Goal: Task Accomplishment & Management: Complete application form

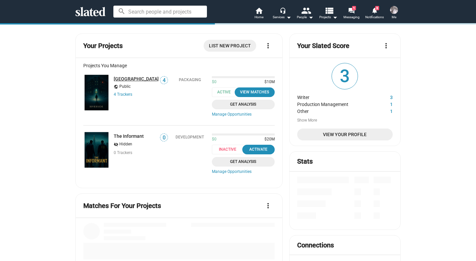
click at [122, 79] on link "[GEOGRAPHIC_DATA]" at bounding box center [136, 78] width 45 height 5
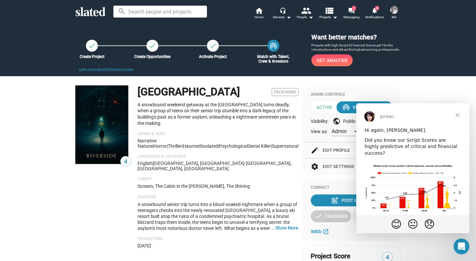
click at [459, 115] on span "Close" at bounding box center [458, 115] width 24 height 24
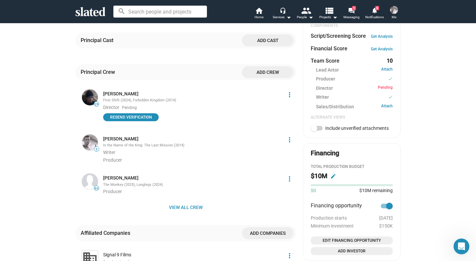
scroll to position [285, 0]
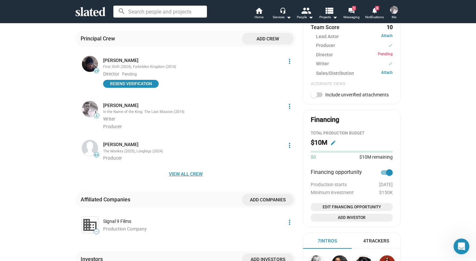
click at [184, 168] on span "View all crew" at bounding box center [186, 174] width 210 height 12
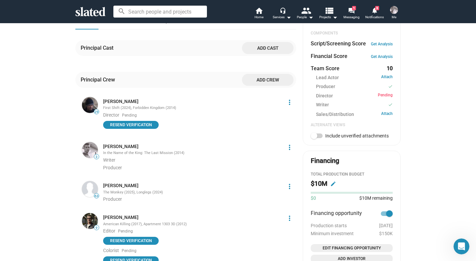
scroll to position [245, 0]
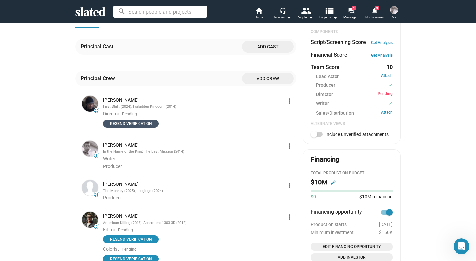
click at [144, 120] on span "Resend verification" at bounding box center [131, 123] width 48 height 7
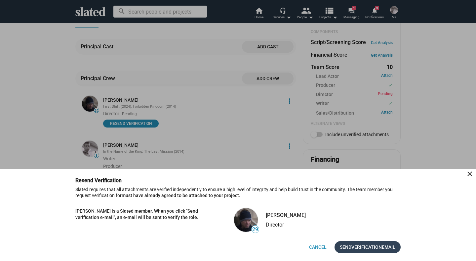
click at [371, 248] on span "Verification" at bounding box center [366, 247] width 30 height 12
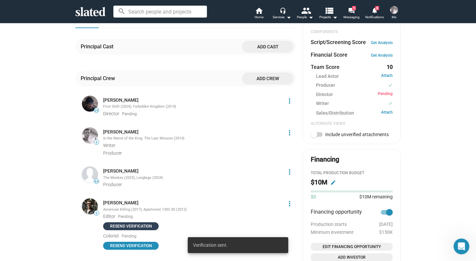
click at [126, 223] on span "Resend verification" at bounding box center [131, 226] width 48 height 7
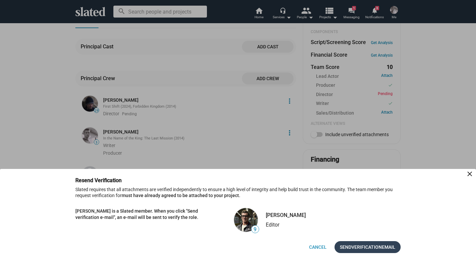
click at [376, 249] on span "Verification" at bounding box center [366, 247] width 30 height 12
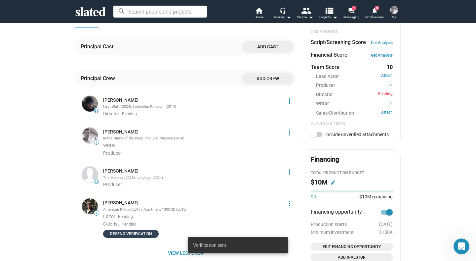
click at [130, 230] on span "Resend verification" at bounding box center [131, 233] width 48 height 7
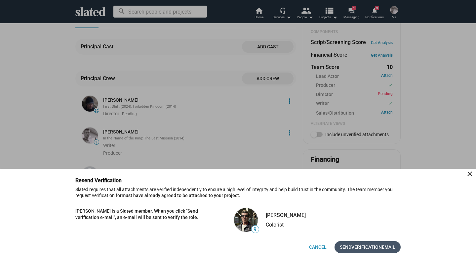
click at [371, 247] on span "Verification" at bounding box center [366, 247] width 30 height 12
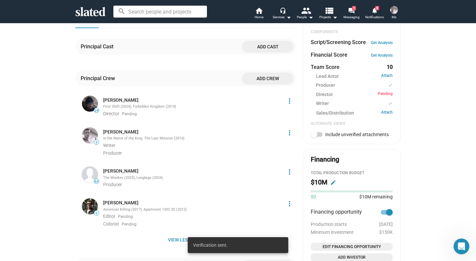
click at [273, 41] on span "Add cast" at bounding box center [267, 47] width 41 height 12
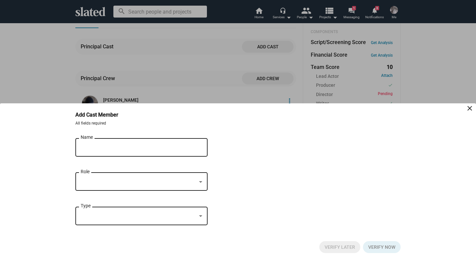
click at [106, 145] on input "Name" at bounding box center [137, 147] width 112 height 6
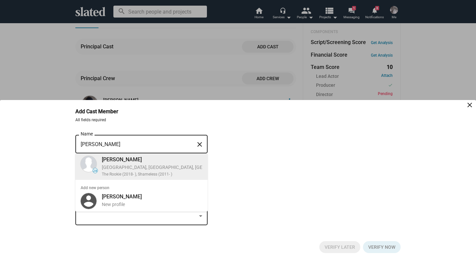
click at [117, 166] on div "[GEOGRAPHIC_DATA], [GEOGRAPHIC_DATA], [GEOGRAPHIC_DATA], Actor, Director" at bounding box center [186, 167] width 169 height 6
type input "[PERSON_NAME]"
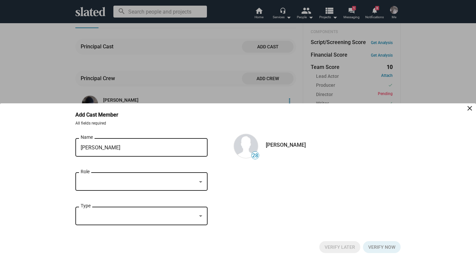
click at [155, 178] on div at bounding box center [139, 181] width 116 height 7
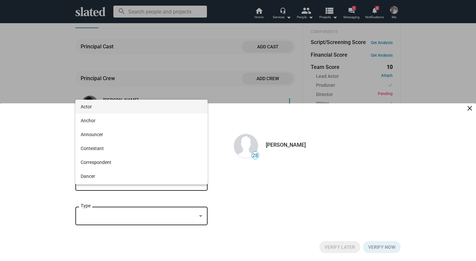
click at [132, 107] on span "Actor" at bounding box center [142, 107] width 122 height 14
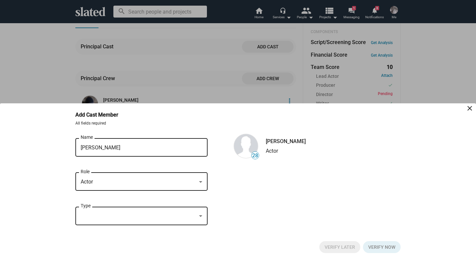
click at [139, 208] on div "Type" at bounding box center [142, 215] width 122 height 20
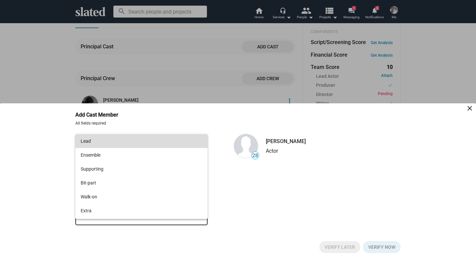
click at [129, 140] on span "Lead" at bounding box center [142, 141] width 122 height 14
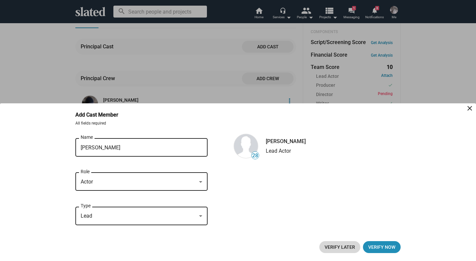
click at [333, 248] on span "Verify Later" at bounding box center [340, 247] width 30 height 12
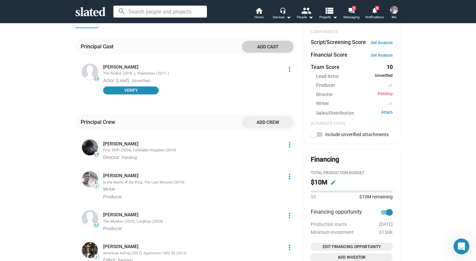
click at [290, 65] on mat-icon "more_vert" at bounding box center [290, 69] width 8 height 8
click at [273, 100] on button "Delete" at bounding box center [277, 100] width 37 height 11
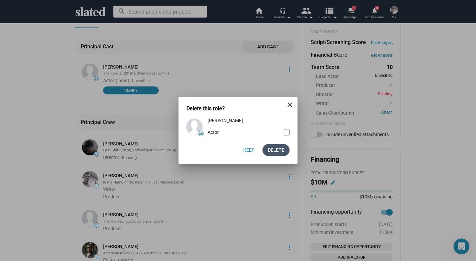
click at [278, 150] on span "Delete" at bounding box center [276, 150] width 17 height 12
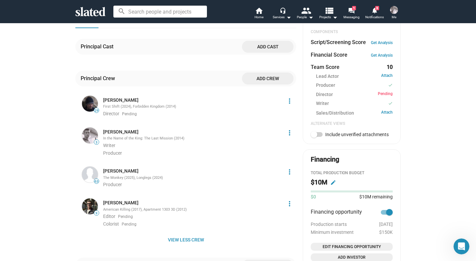
click at [267, 43] on span "Add cast" at bounding box center [267, 47] width 41 height 12
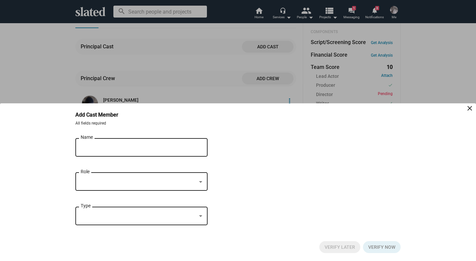
click at [112, 147] on input "Name" at bounding box center [137, 147] width 112 height 6
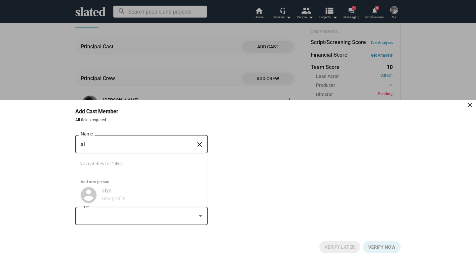
type input "a"
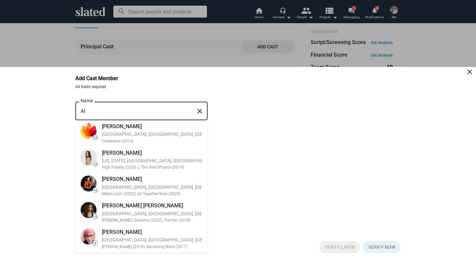
type input "A"
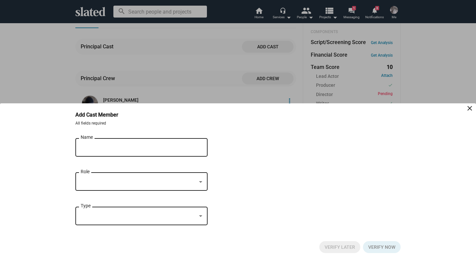
click at [52, 79] on div at bounding box center [238, 130] width 476 height 261
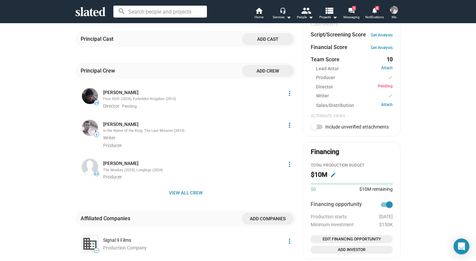
scroll to position [254, 0]
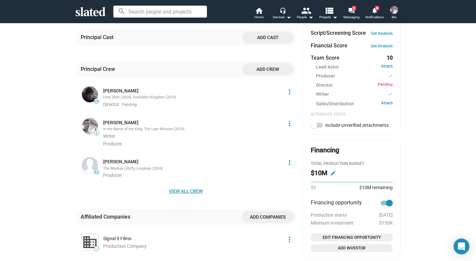
click at [183, 185] on span "View all crew" at bounding box center [186, 191] width 210 height 12
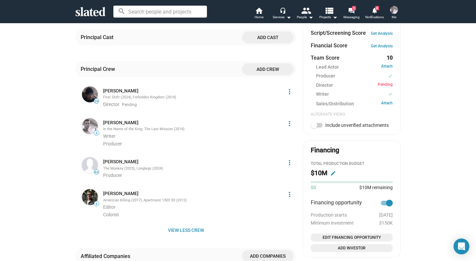
click at [318, 183] on div "$0 $10M remaining" at bounding box center [352, 186] width 82 height 10
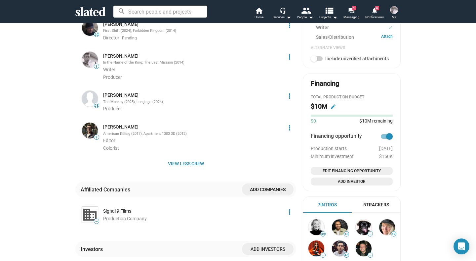
scroll to position [321, 0]
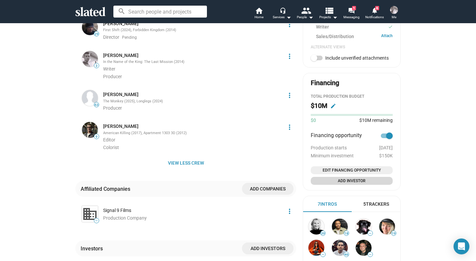
click at [368, 182] on span "Add Investor" at bounding box center [351, 180] width 77 height 7
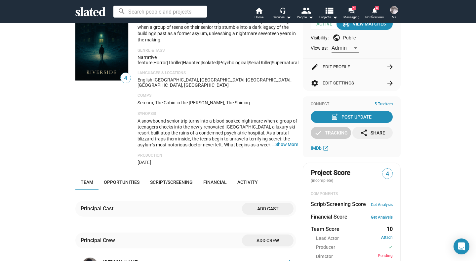
scroll to position [100, 0]
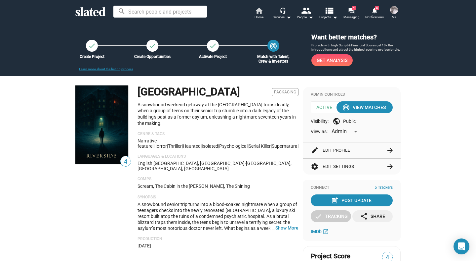
click at [260, 19] on span "Home" at bounding box center [259, 17] width 9 height 8
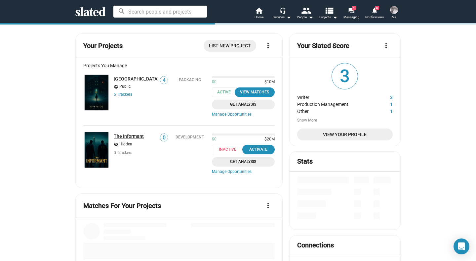
click at [135, 136] on link "The Informant" at bounding box center [129, 135] width 30 height 5
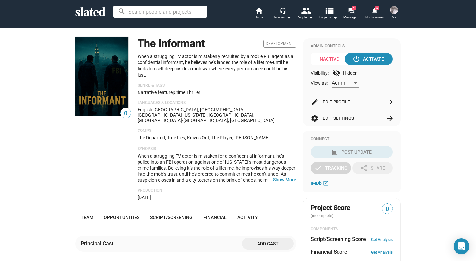
scroll to position [47, 0]
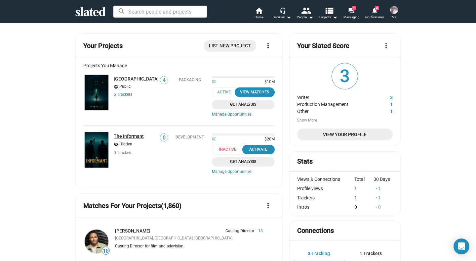
click at [137, 136] on link "The Informant" at bounding box center [129, 135] width 30 height 5
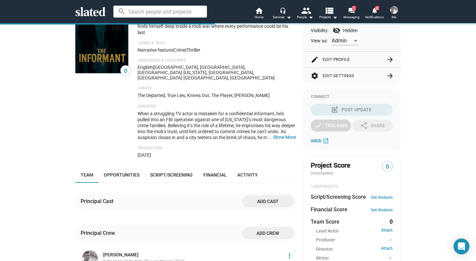
scroll to position [91, 0]
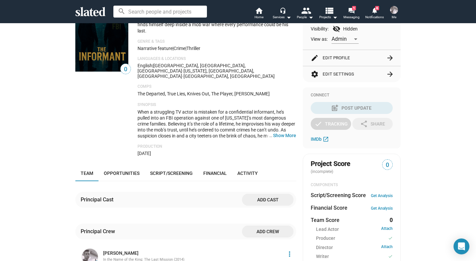
click at [262, 193] on span "Add cast" at bounding box center [267, 199] width 41 height 12
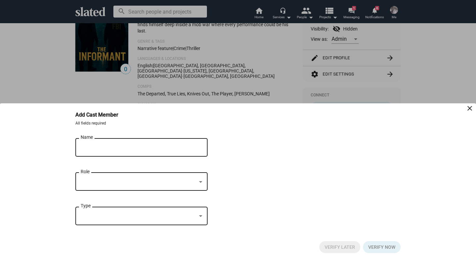
click at [117, 147] on input "Name" at bounding box center [137, 147] width 112 height 6
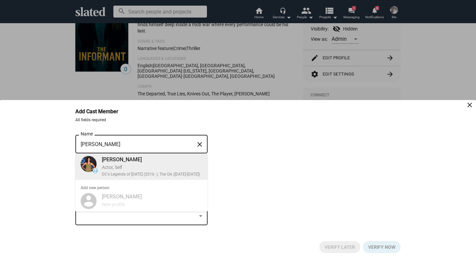
click at [121, 164] on div "Actor, Self" at bounding box center [152, 167] width 101 height 6
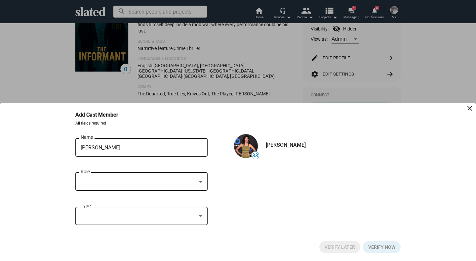
scroll to position [0, 0]
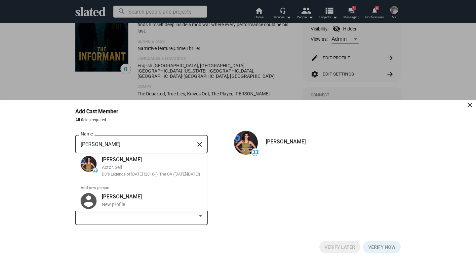
drag, startPoint x: 122, startPoint y: 147, endPoint x: 58, endPoint y: 147, distance: 63.5
click at [60, 147] on bottom-sheet-add-cast "Add Cast Member close All fields required 33 Lisseth Chavez Name close 33 Lisse…" at bounding box center [238, 180] width 476 height 161
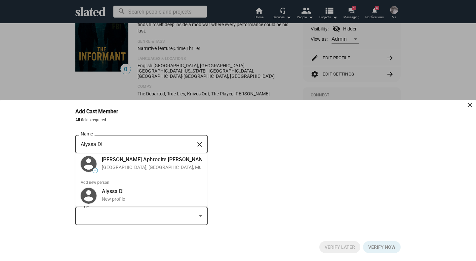
type input "Alyssa Di"
click at [198, 144] on mat-icon "close" at bounding box center [200, 144] width 8 height 10
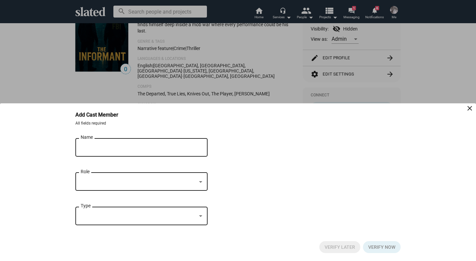
click at [42, 70] on div at bounding box center [238, 130] width 476 height 261
